Goal: Task Accomplishment & Management: Use online tool/utility

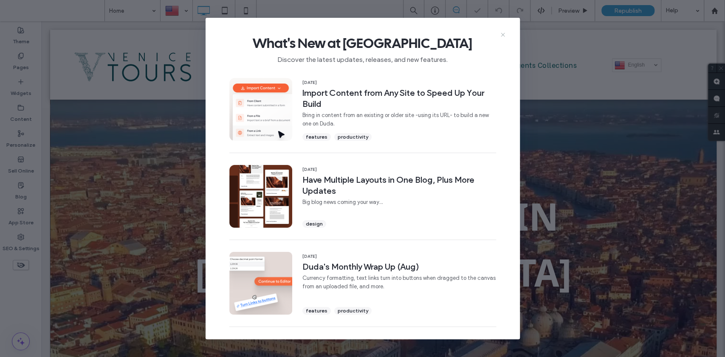
click at [502, 33] on icon at bounding box center [502, 34] width 7 height 7
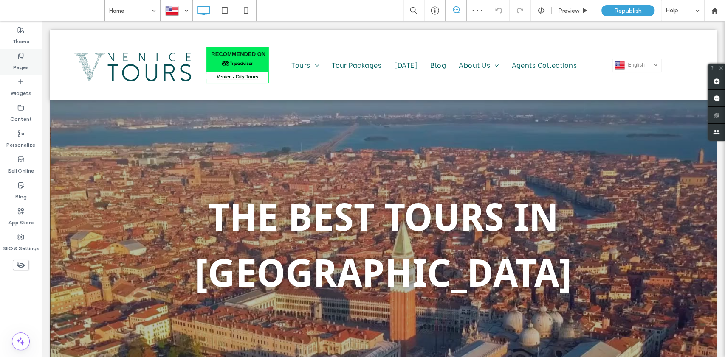
click at [20, 67] on label "Pages" at bounding box center [21, 65] width 16 height 12
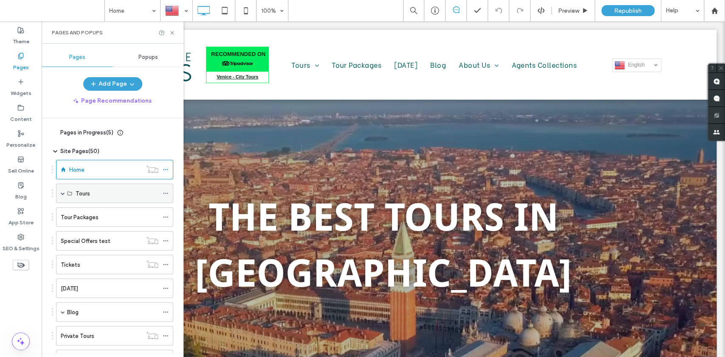
click at [115, 193] on div "Tours" at bounding box center [117, 193] width 83 height 9
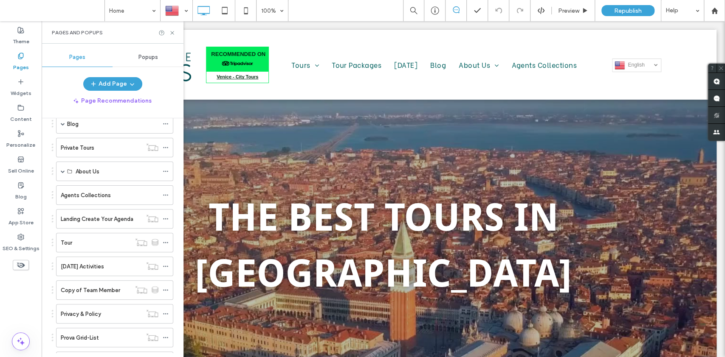
scroll to position [189, 0]
click at [92, 240] on div "Tour" at bounding box center [96, 242] width 70 height 9
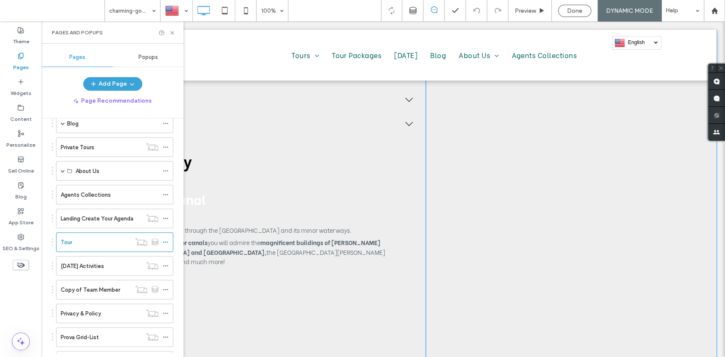
scroll to position [760, 0]
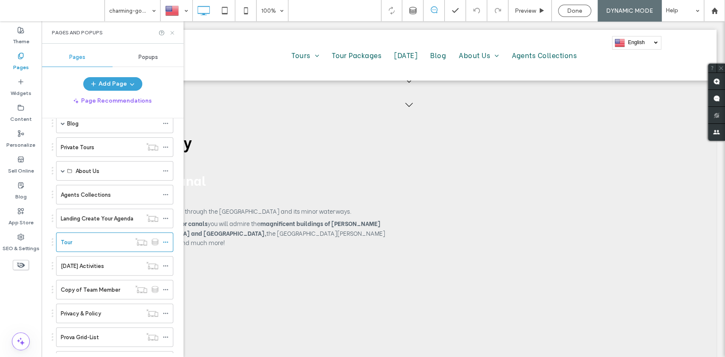
click at [170, 33] on icon at bounding box center [172, 33] width 6 height 6
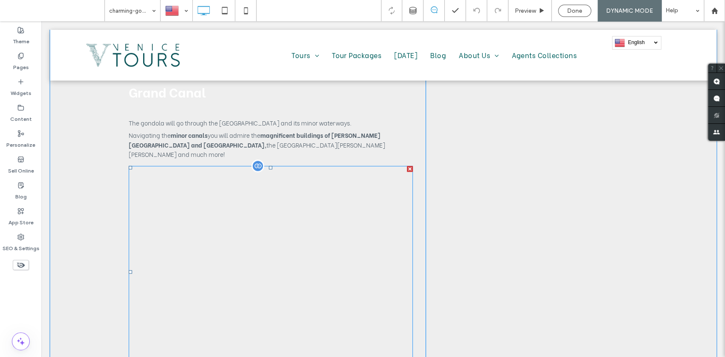
scroll to position [902, 0]
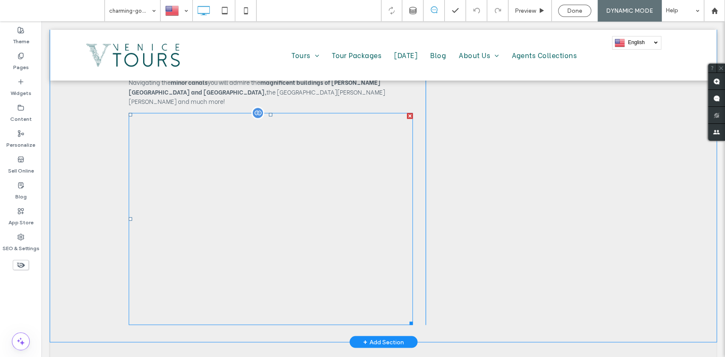
click at [271, 166] on span at bounding box center [271, 219] width 284 height 212
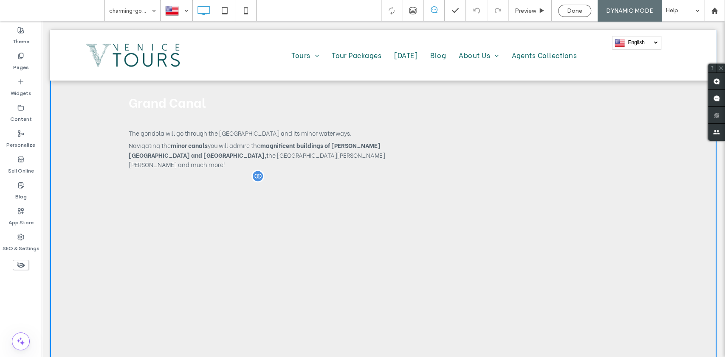
scroll to position [838, 0]
click at [251, 171] on div at bounding box center [257, 177] width 13 height 13
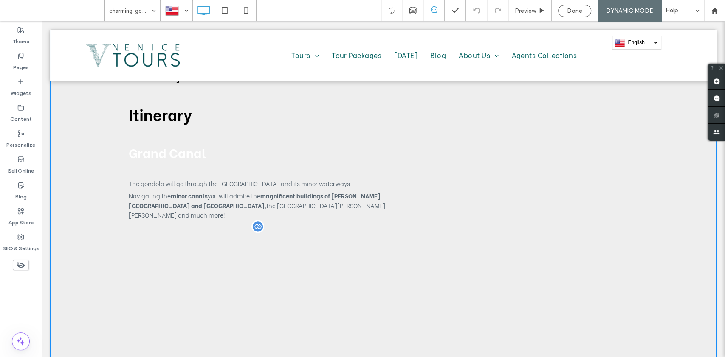
scroll to position [822, 0]
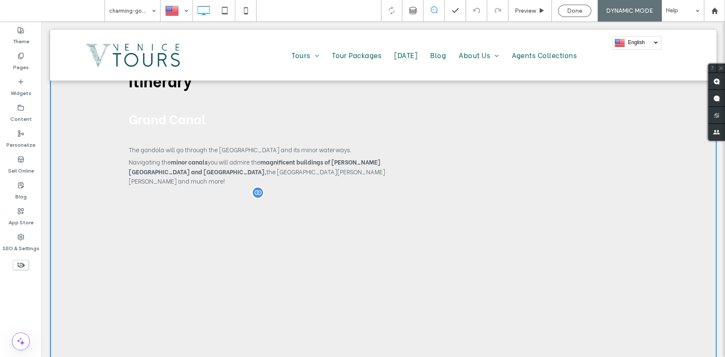
click at [238, 255] on div at bounding box center [271, 299] width 284 height 212
click at [19, 87] on label "Widgets" at bounding box center [21, 91] width 21 height 12
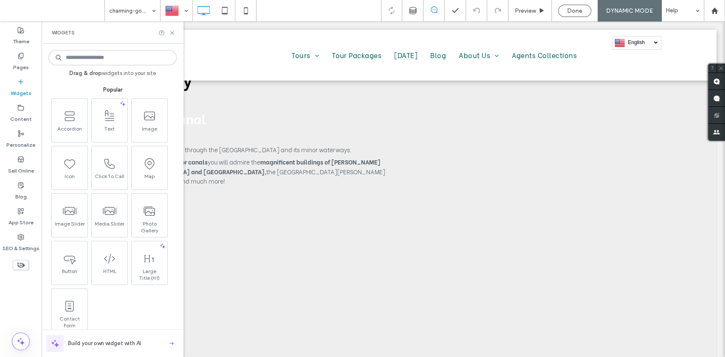
click at [113, 56] on input at bounding box center [112, 57] width 128 height 15
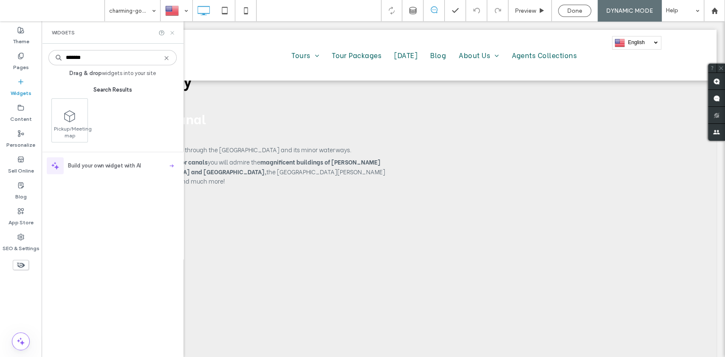
type input "*******"
click at [173, 30] on icon at bounding box center [172, 33] width 6 height 6
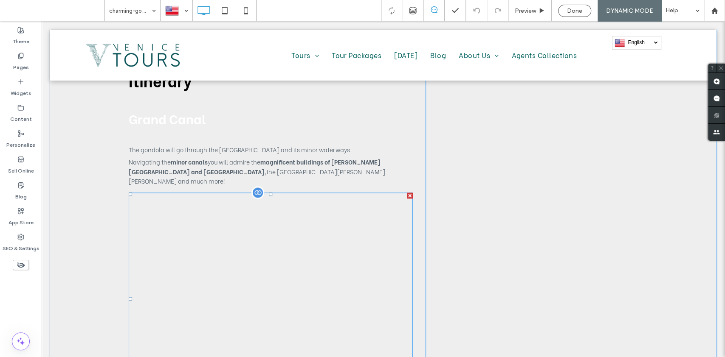
click at [250, 219] on span at bounding box center [271, 299] width 284 height 212
